Goal: Navigation & Orientation: Find specific page/section

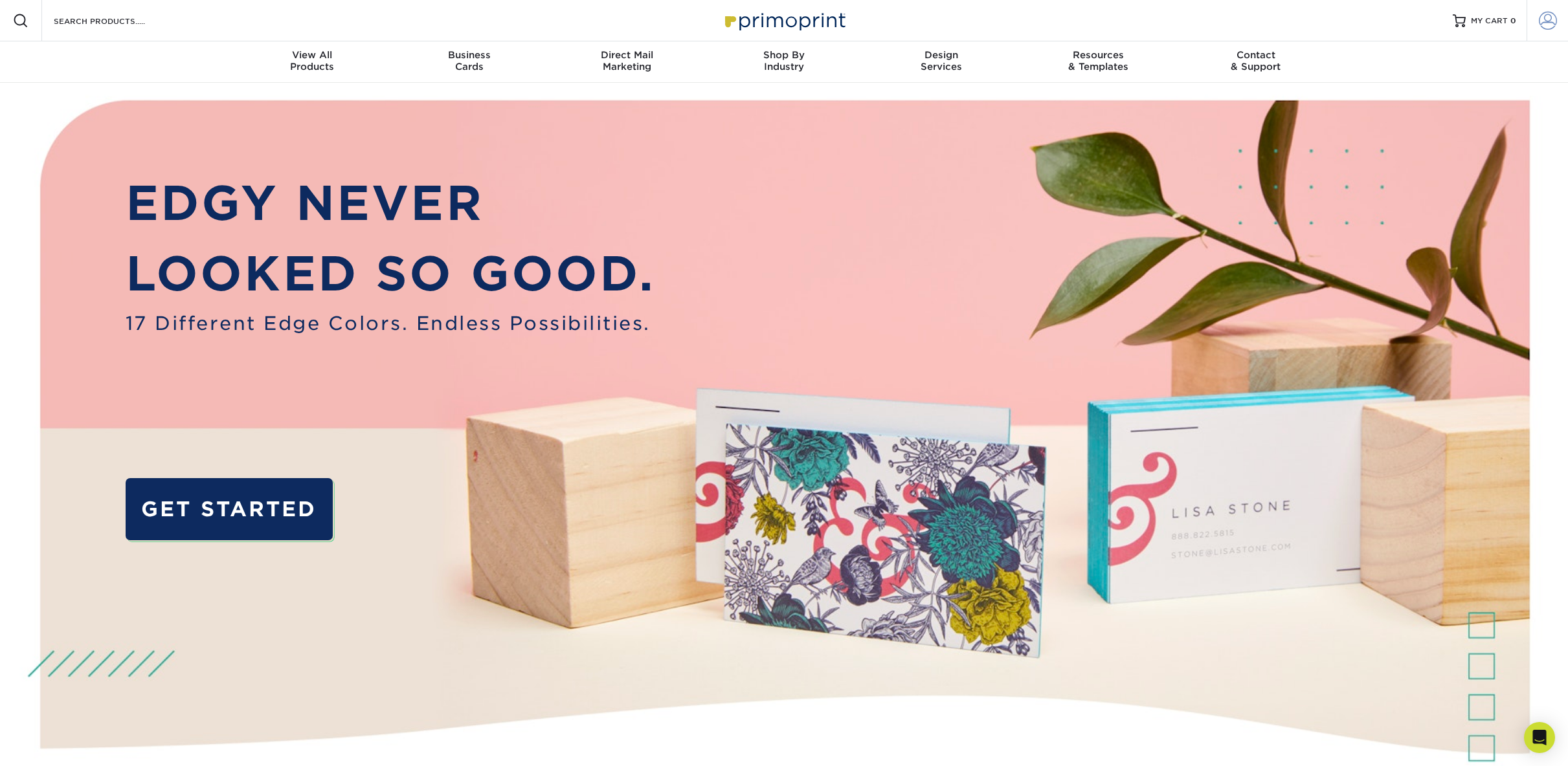
click at [1542, 20] on span at bounding box center [1548, 21] width 18 height 18
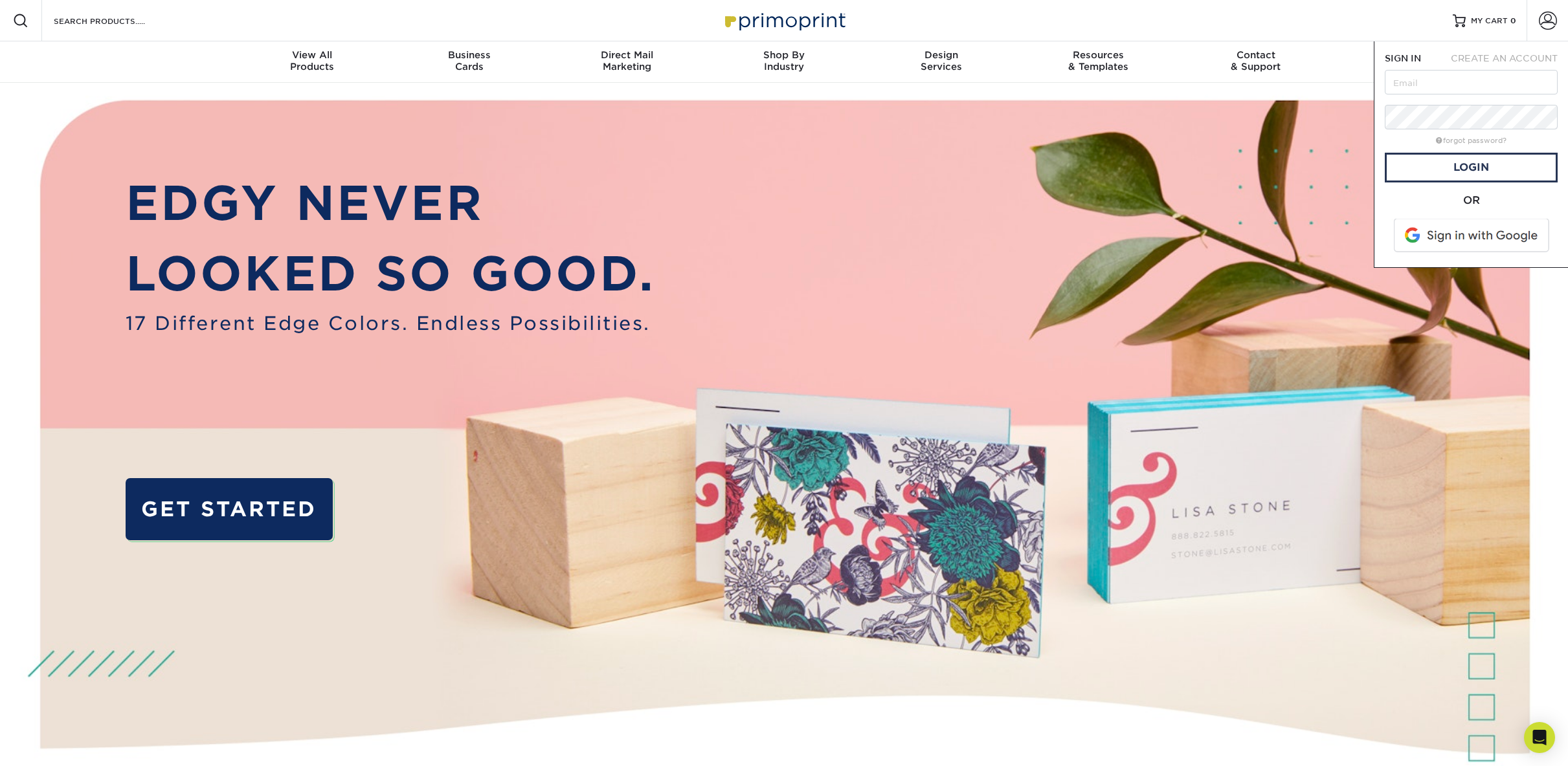
click at [1278, 124] on img at bounding box center [784, 471] width 1552 height 776
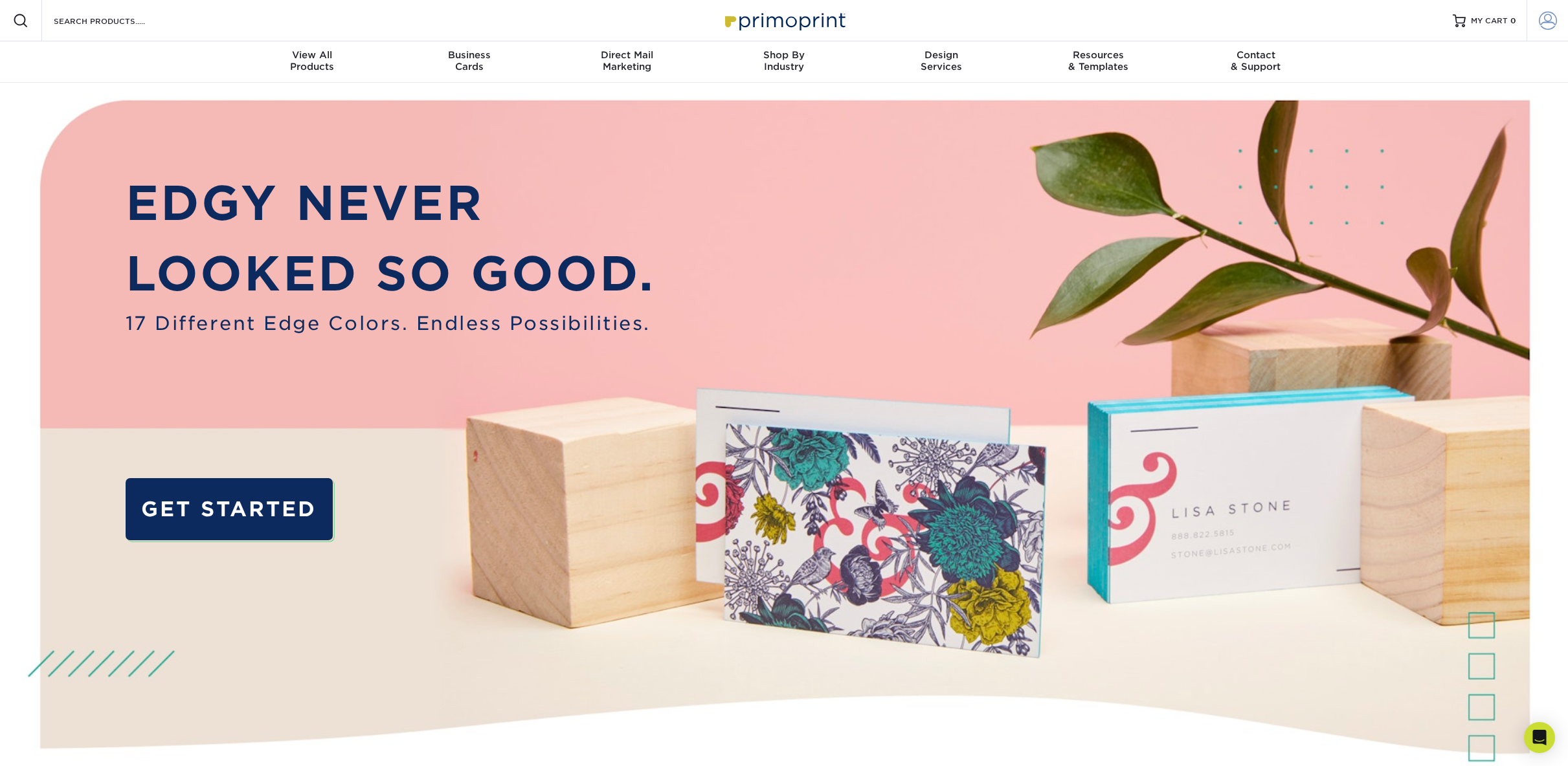
click at [1547, 23] on span at bounding box center [1548, 21] width 18 height 18
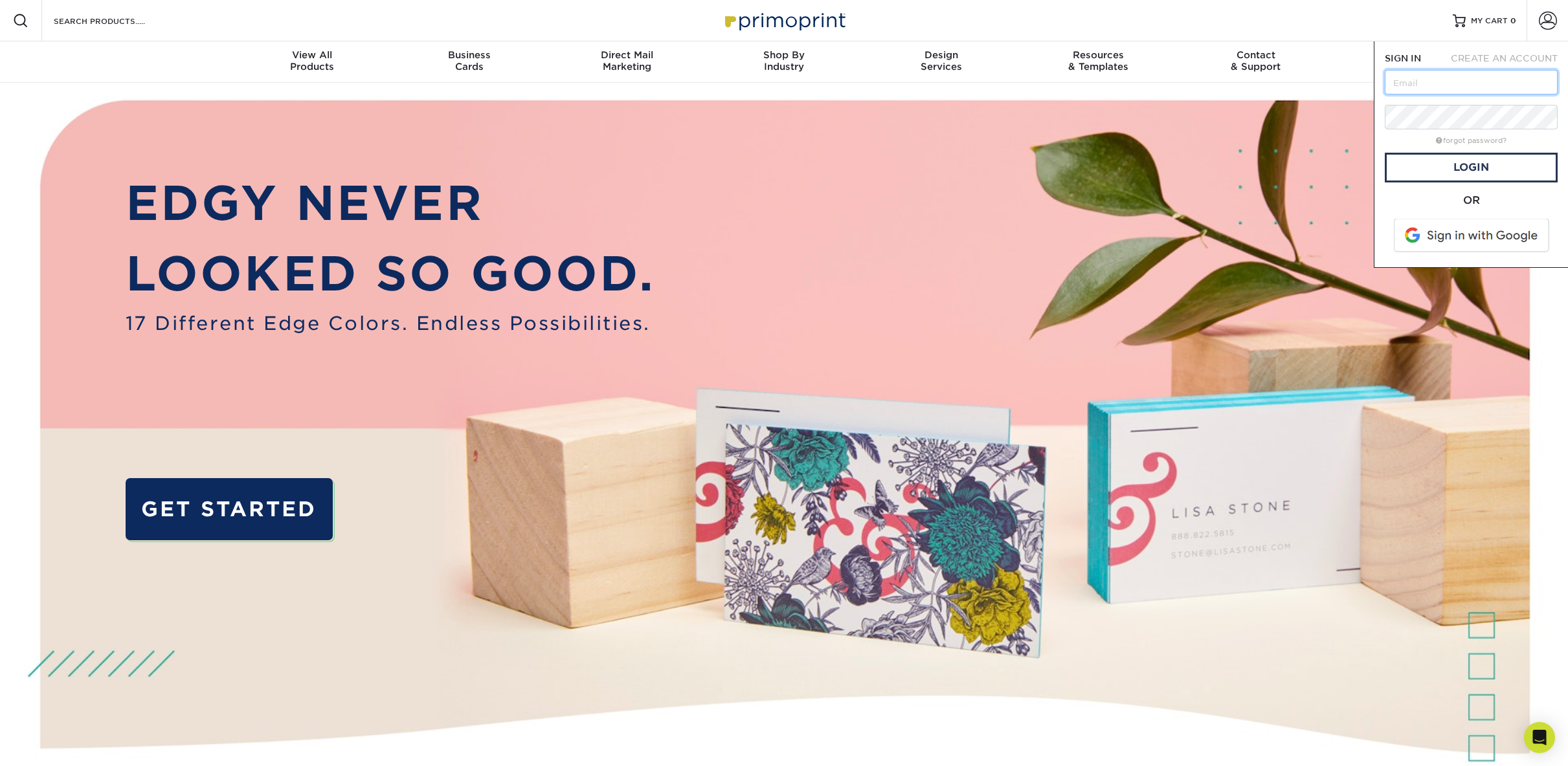
click at [1485, 74] on input "text" at bounding box center [1471, 82] width 173 height 25
type input "[EMAIL_ADDRESS][DOMAIN_NAME]"
click at [1462, 156] on link "Login" at bounding box center [1471, 168] width 173 height 30
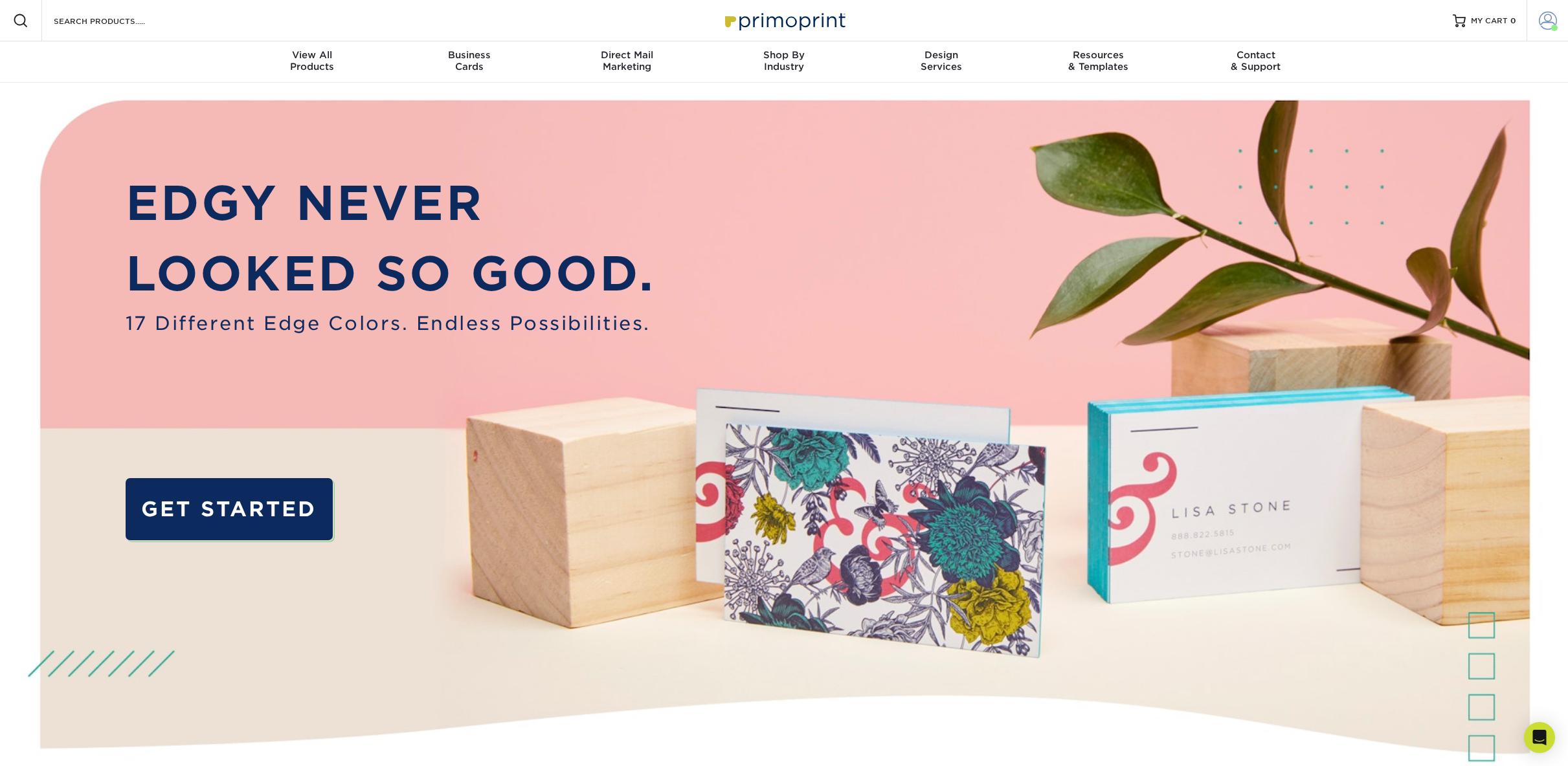
click at [1546, 23] on span at bounding box center [1548, 21] width 18 height 18
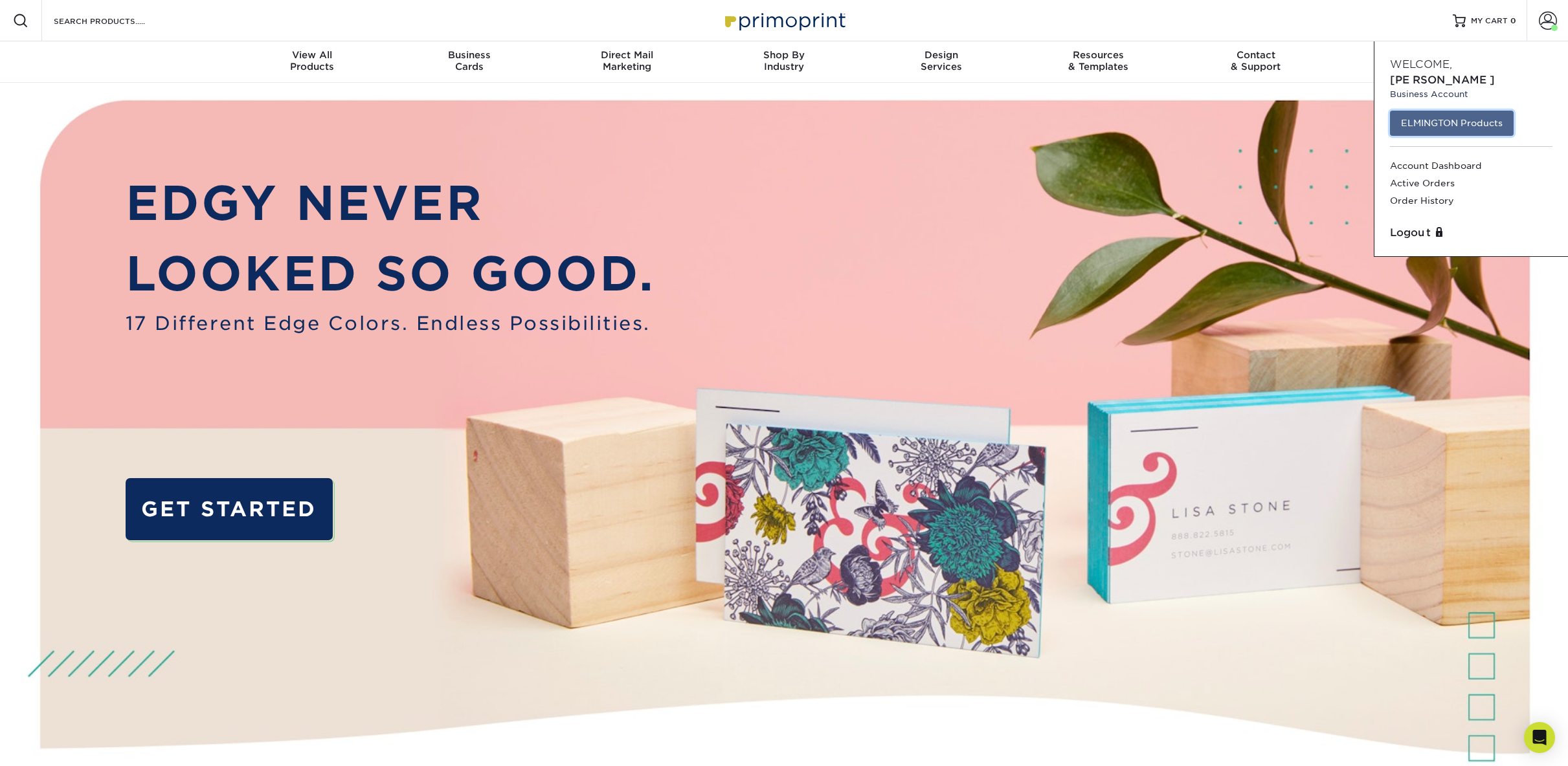
click at [1460, 111] on link "ELMINGTON Products" at bounding box center [1452, 123] width 124 height 25
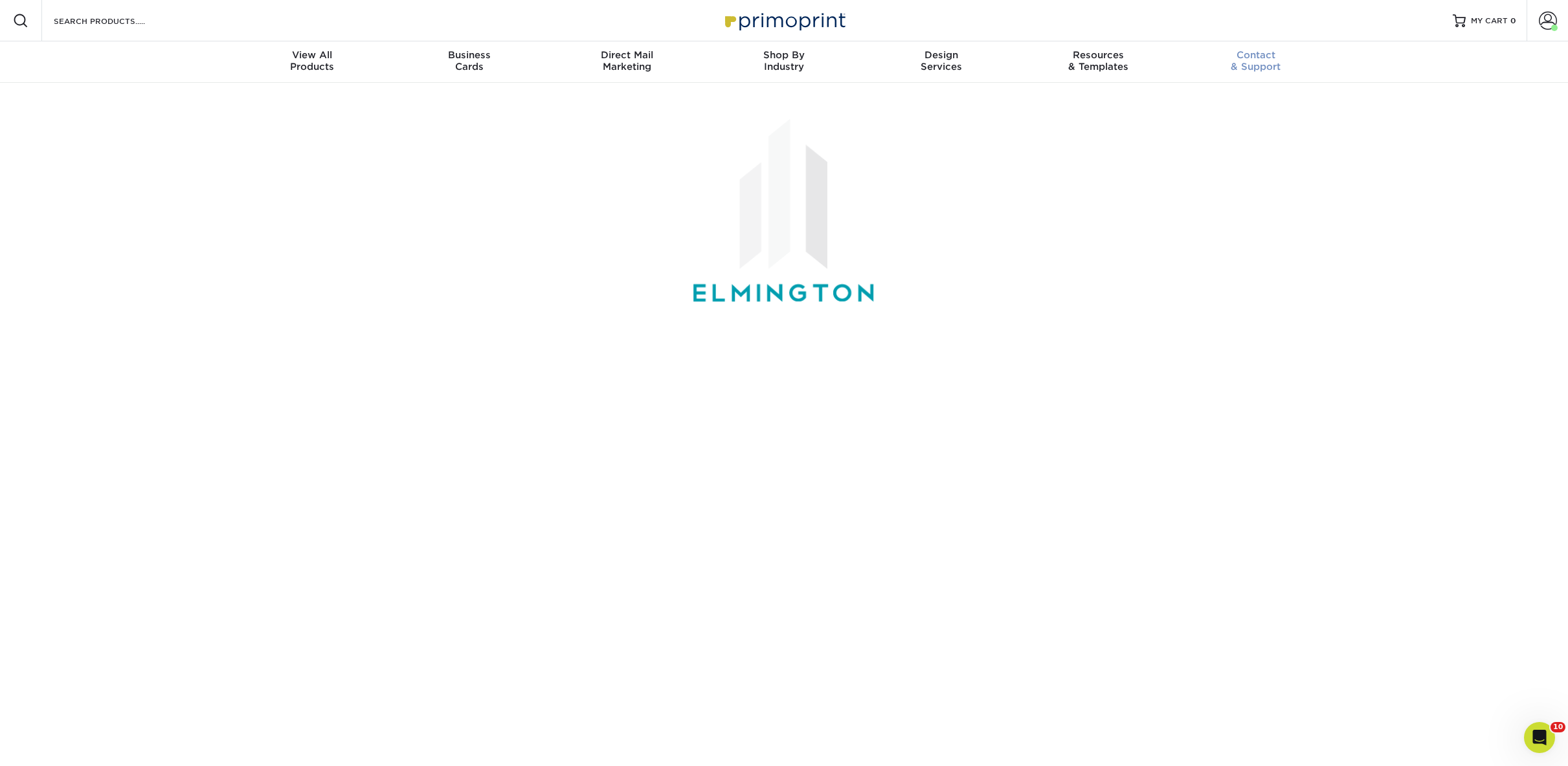
click at [1263, 50] on span "Contact" at bounding box center [1255, 55] width 157 height 12
click at [1537, 25] on link "Account" at bounding box center [1547, 21] width 42 height 42
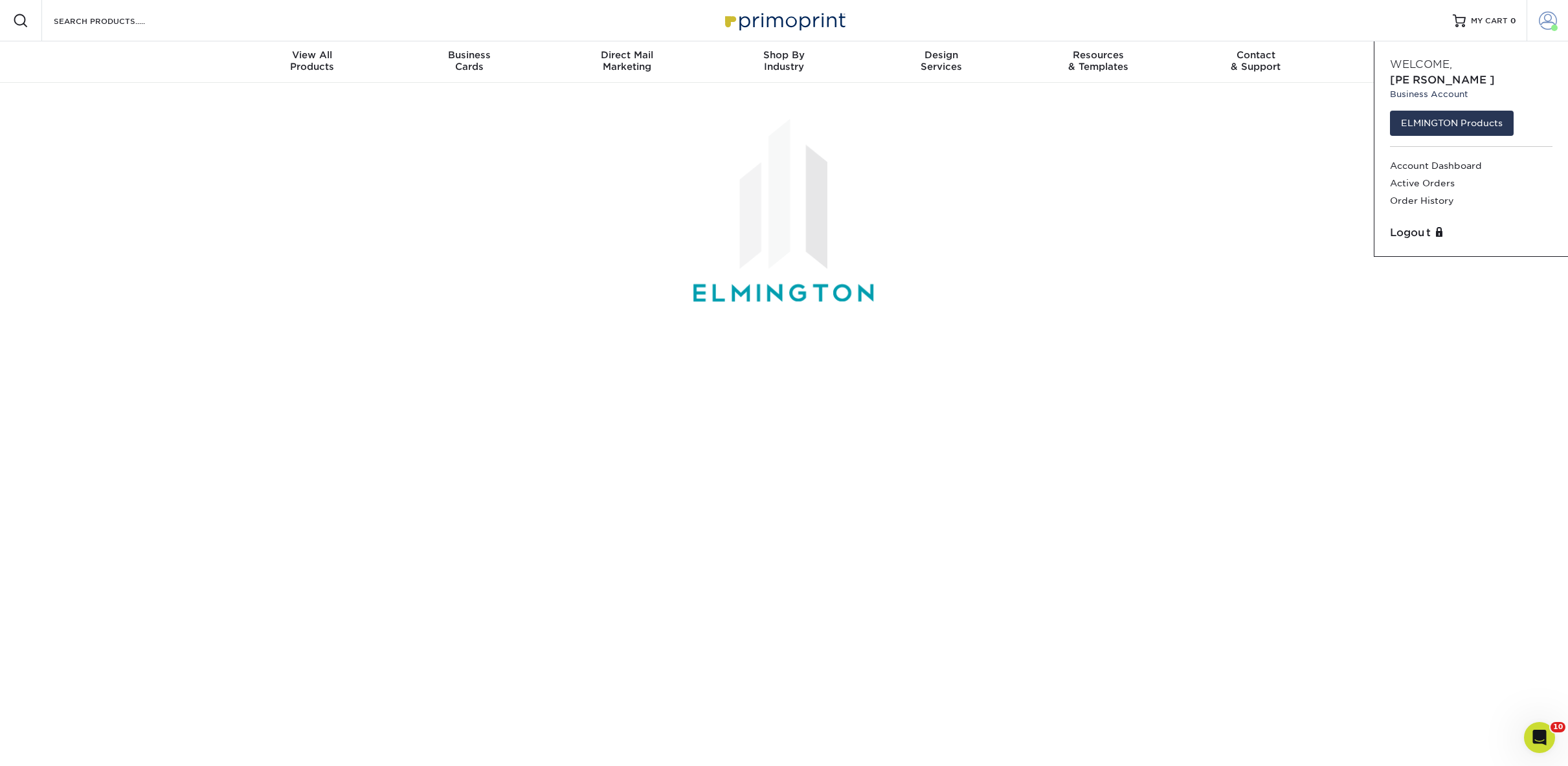
click at [1537, 25] on link "Account" at bounding box center [1547, 21] width 42 height 42
